Goal: Entertainment & Leisure: Consume media (video, audio)

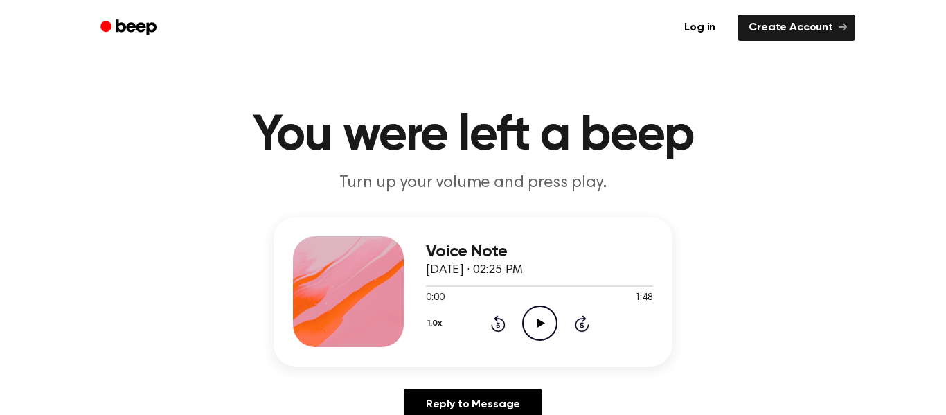
click at [517, 379] on div "Voice Note [DATE] · 02:25 PM 0:00 1:48 Your browser does not support the [objec…" at bounding box center [473, 324] width 912 height 215
click at [552, 329] on icon "Play Audio" at bounding box center [539, 322] width 35 height 35
click at [426, 319] on button "1.0x" at bounding box center [436, 323] width 21 height 24
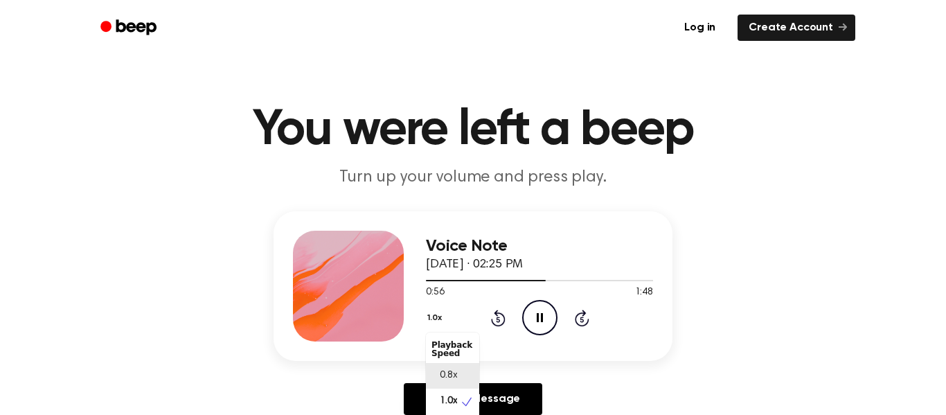
scroll to position [6, 0]
click at [449, 365] on span "0.8x" at bounding box center [448, 369] width 17 height 15
click at [431, 316] on button "0.8x" at bounding box center [438, 318] width 24 height 24
click at [454, 394] on span "1.0x" at bounding box center [448, 401] width 17 height 15
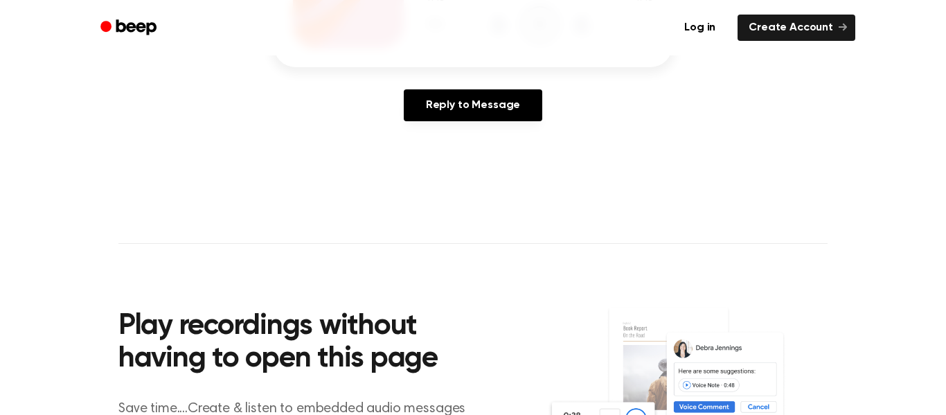
scroll to position [0, 0]
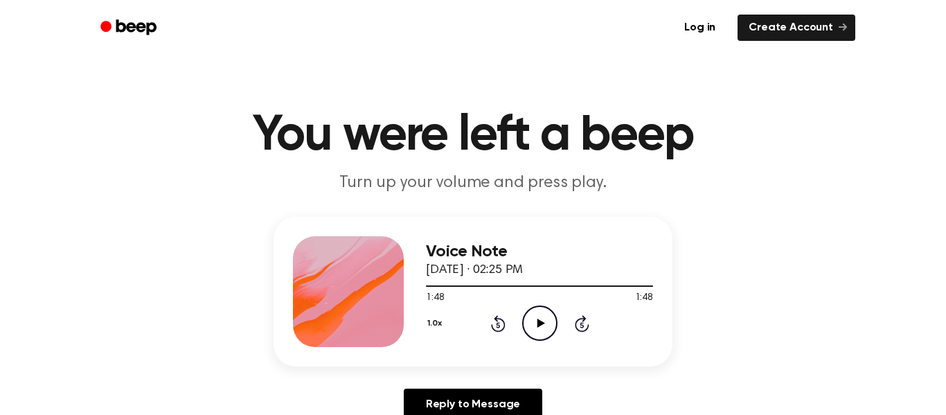
click at [518, 165] on header "You were left a beep Turn up your volume and press play." at bounding box center [473, 153] width 912 height 84
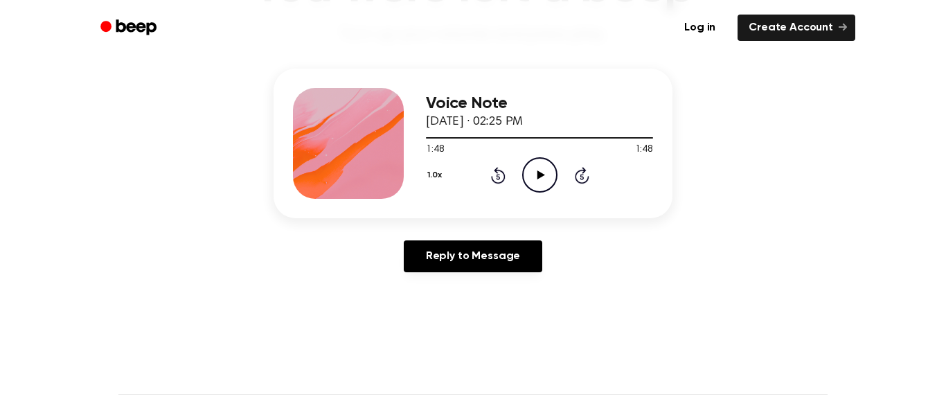
scroll to position [149, 0]
click at [427, 170] on button "1.0x" at bounding box center [436, 175] width 21 height 24
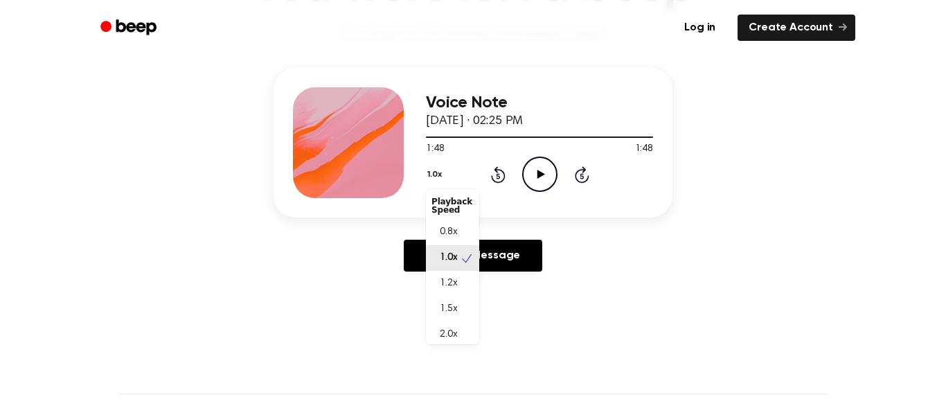
click at [243, 318] on main "You were left a beep Turn up your volume and press play. Voice Note [DATE] · 02…" at bounding box center [473, 278] width 946 height 854
